Goal: Information Seeking & Learning: Learn about a topic

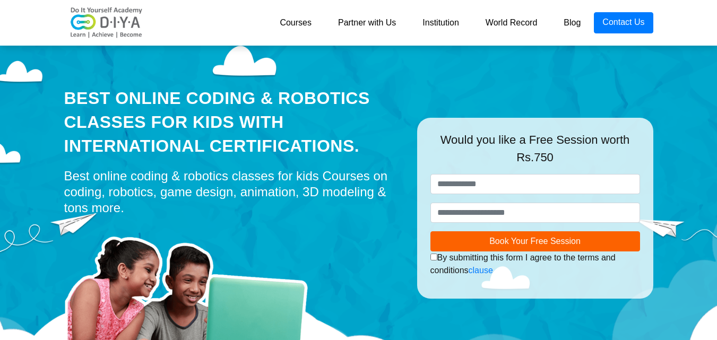
click at [271, 116] on div "Best Online Coding & Robotics Classes for kids with International Certification…" at bounding box center [232, 121] width 337 height 71
click at [293, 23] on link "Courses" at bounding box center [295, 22] width 58 height 21
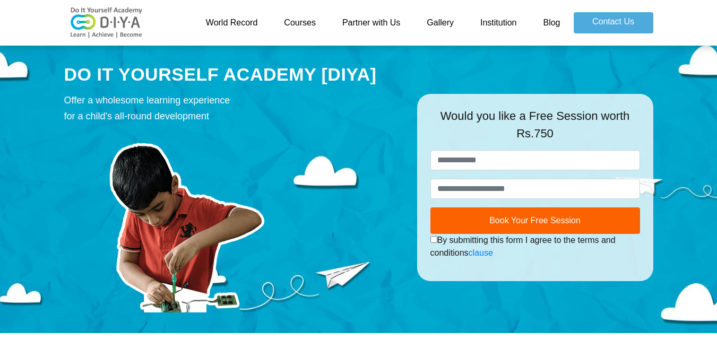
click at [225, 17] on link "World Record" at bounding box center [232, 22] width 79 height 21
click at [312, 22] on link "Courses" at bounding box center [300, 22] width 58 height 21
click at [309, 16] on link "Courses" at bounding box center [300, 22] width 58 height 21
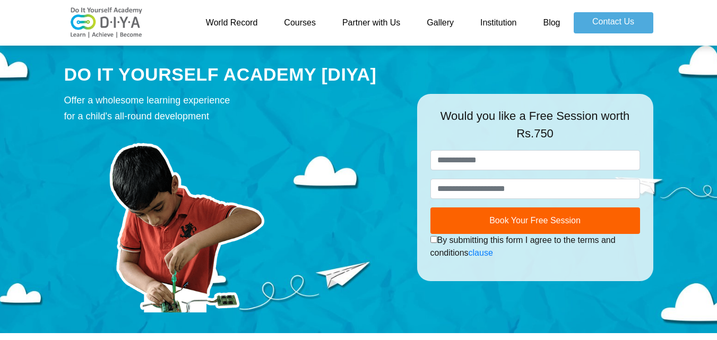
click at [309, 16] on link "Courses" at bounding box center [300, 22] width 58 height 21
click at [302, 18] on link "Courses" at bounding box center [300, 22] width 58 height 21
click at [287, 4] on div "World Record Courses Partner with Us Gallery Institution Blog Contact Us" at bounding box center [358, 22] width 605 height 37
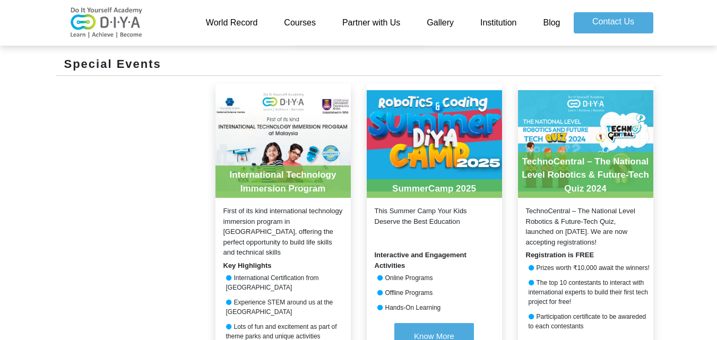
scroll to position [1078, 0]
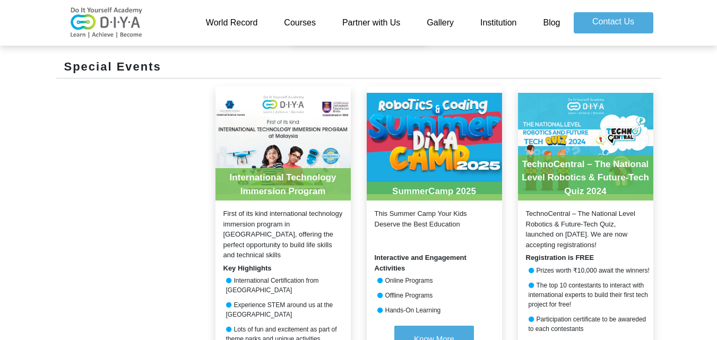
click at [632, 268] on div "Prizes worth ₹10,000 await the winners!" at bounding box center [585, 271] width 135 height 10
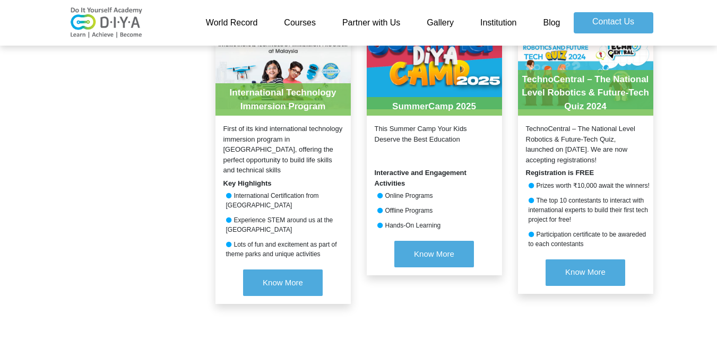
scroll to position [1184, 0]
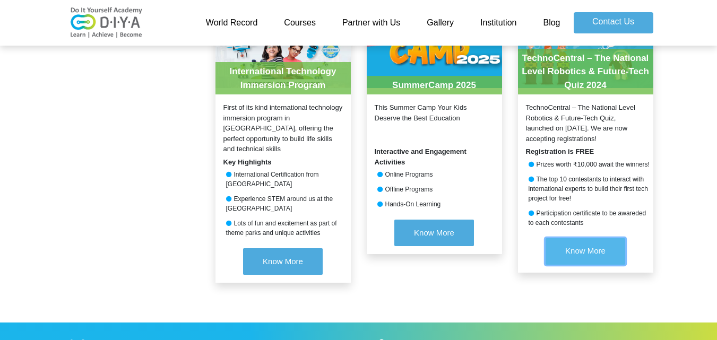
click at [608, 254] on button "Know More" at bounding box center [585, 251] width 80 height 27
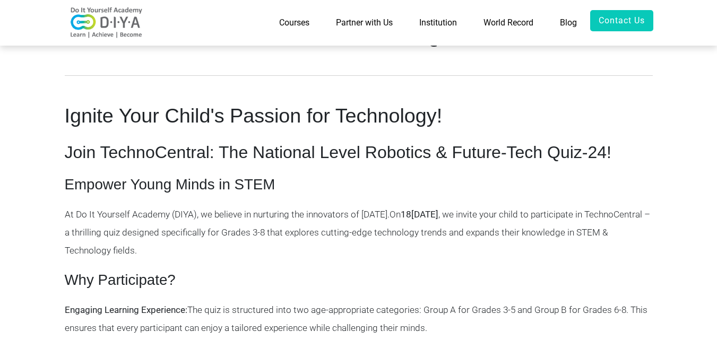
scroll to position [413, 0]
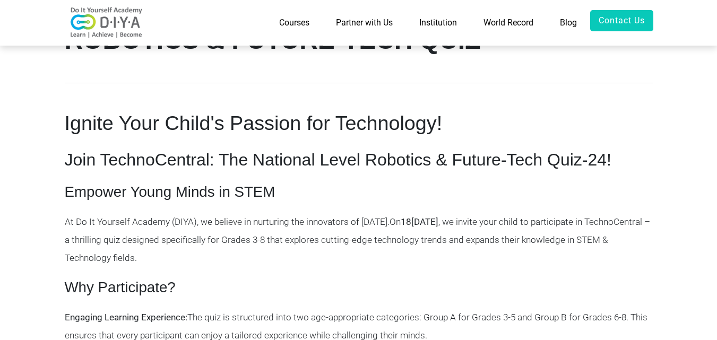
click at [153, 246] on p "At Do It Yourself Academy (DIYA), we believe in nurturing the innovators of [DA…" at bounding box center [359, 240] width 588 height 55
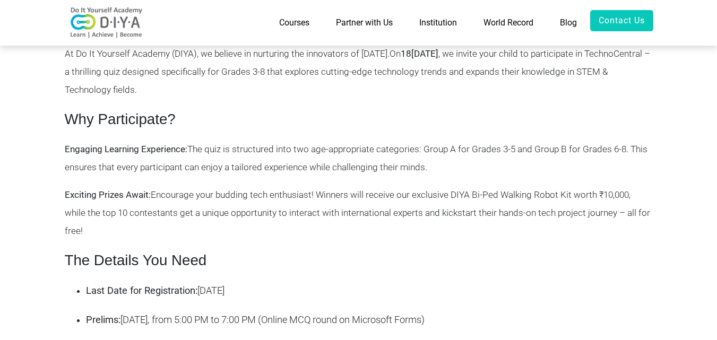
scroll to position [582, 0]
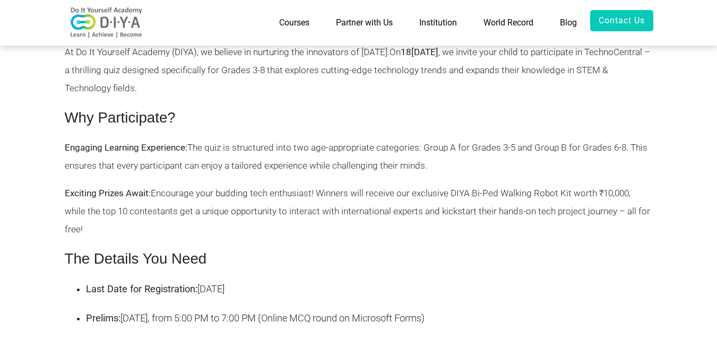
click at [161, 320] on p "Prelims: 18 October 2024, from 5:00 PM to 7:00 PM (Online MCQ round on Microsof…" at bounding box center [369, 319] width 567 height 20
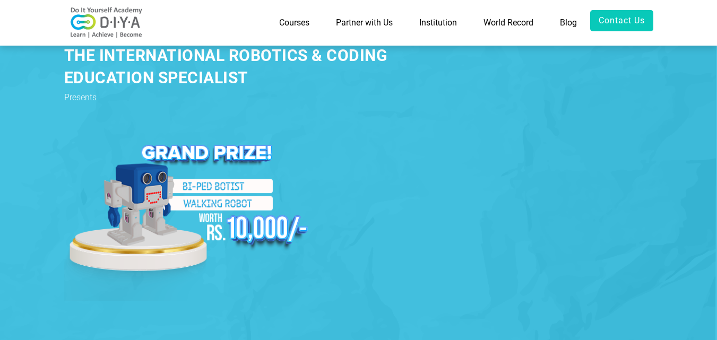
scroll to position [0, 0]
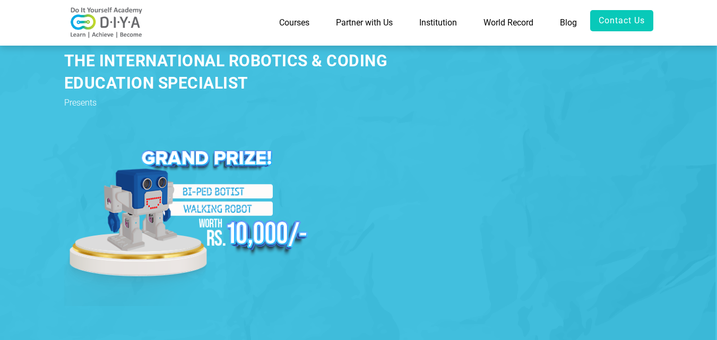
click at [446, 22] on link "Institution" at bounding box center [438, 22] width 64 height 25
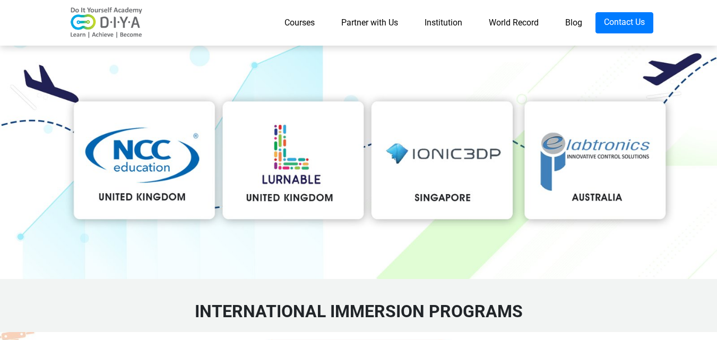
scroll to position [1634, 0]
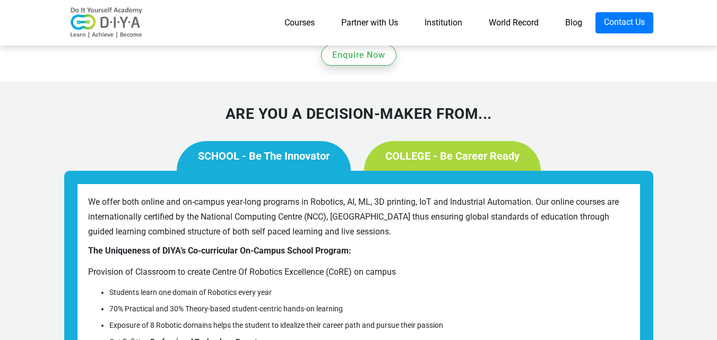
scroll to position [764, 0]
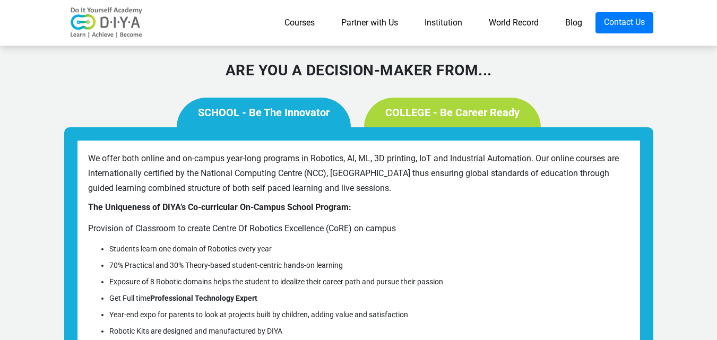
scroll to position [827, 0]
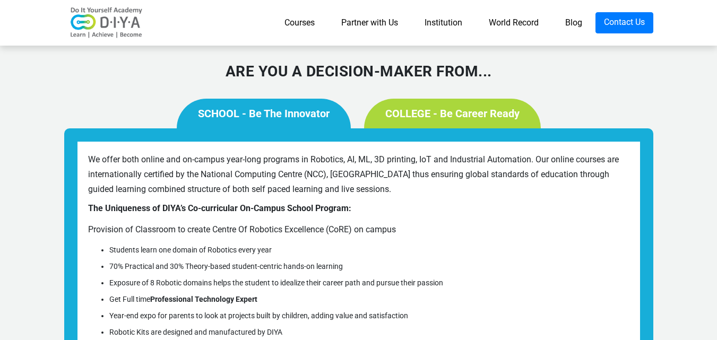
click at [487, 258] on ul "Students learn one domain of Robotics every year 70% Practical and 30% Theory-b…" at bounding box center [358, 330] width 541 height 170
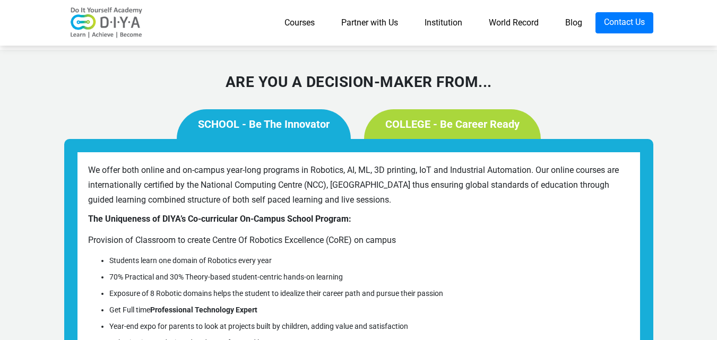
scroll to position [815, 0]
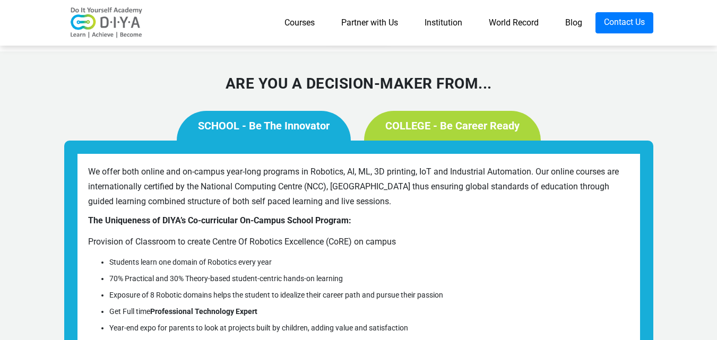
click at [491, 323] on li "Year-end expo for parents to look at projects built by children, adding value a…" at bounding box center [369, 328] width 520 height 11
drag, startPoint x: 487, startPoint y: 201, endPoint x: 508, endPoint y: 215, distance: 24.9
click at [504, 257] on ul "Students learn one domain of Robotics every year 70% Practical and 30% Theory-b…" at bounding box center [358, 342] width 541 height 170
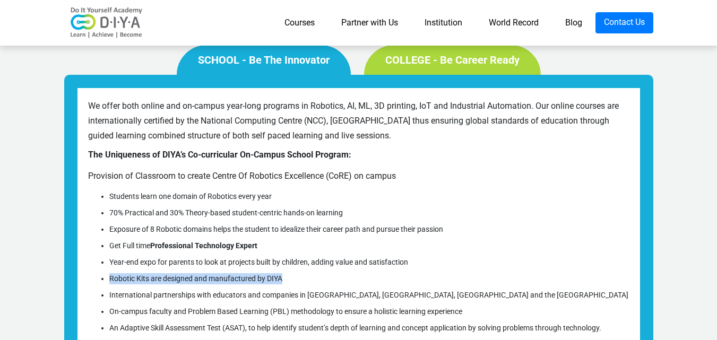
scroll to position [879, 0]
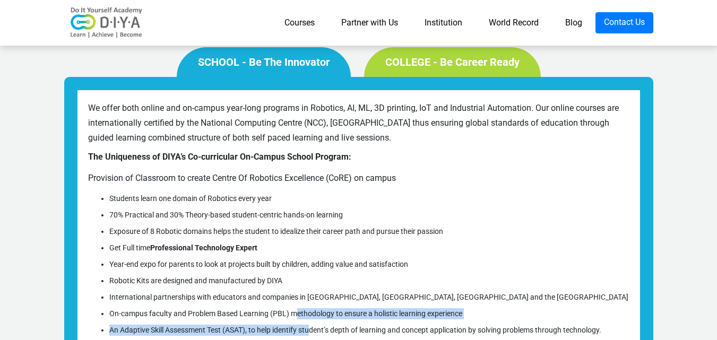
drag, startPoint x: 297, startPoint y: 183, endPoint x: 311, endPoint y: 191, distance: 15.9
click at [311, 193] on ul "Students learn one domain of Robotics every year 70% Practical and 30% Theory-b…" at bounding box center [358, 278] width 541 height 170
click at [438, 308] on li "On-campus faculty and Problem Based Learning (PBL) methodology to ensure a holi…" at bounding box center [369, 313] width 520 height 11
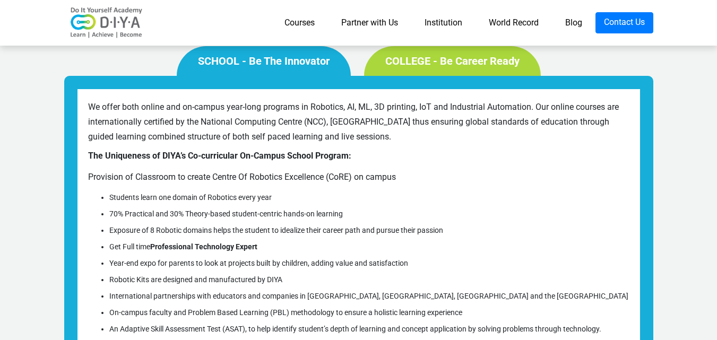
scroll to position [876, 0]
